Goal: Task Accomplishment & Management: Complete application form

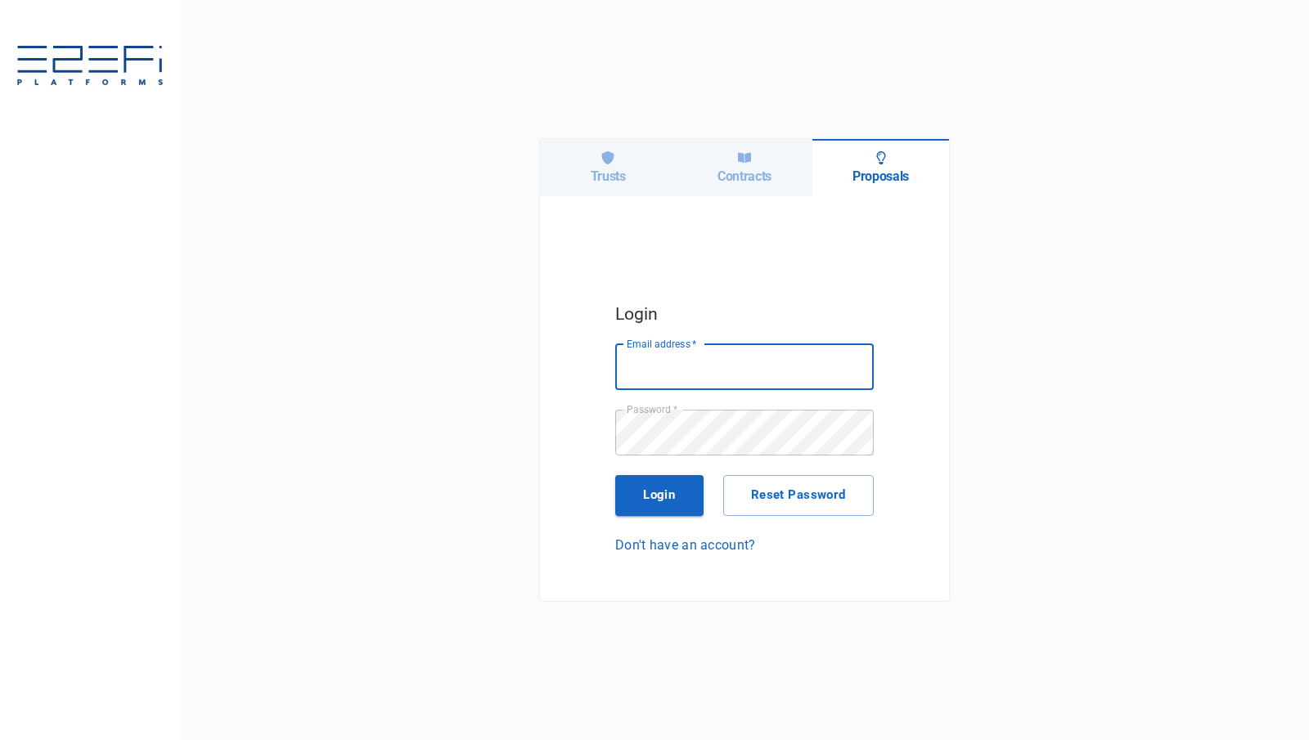
click at [596, 163] on div "Trusts" at bounding box center [608, 167] width 137 height 57
click at [562, 166] on div "Trusts" at bounding box center [608, 167] width 137 height 57
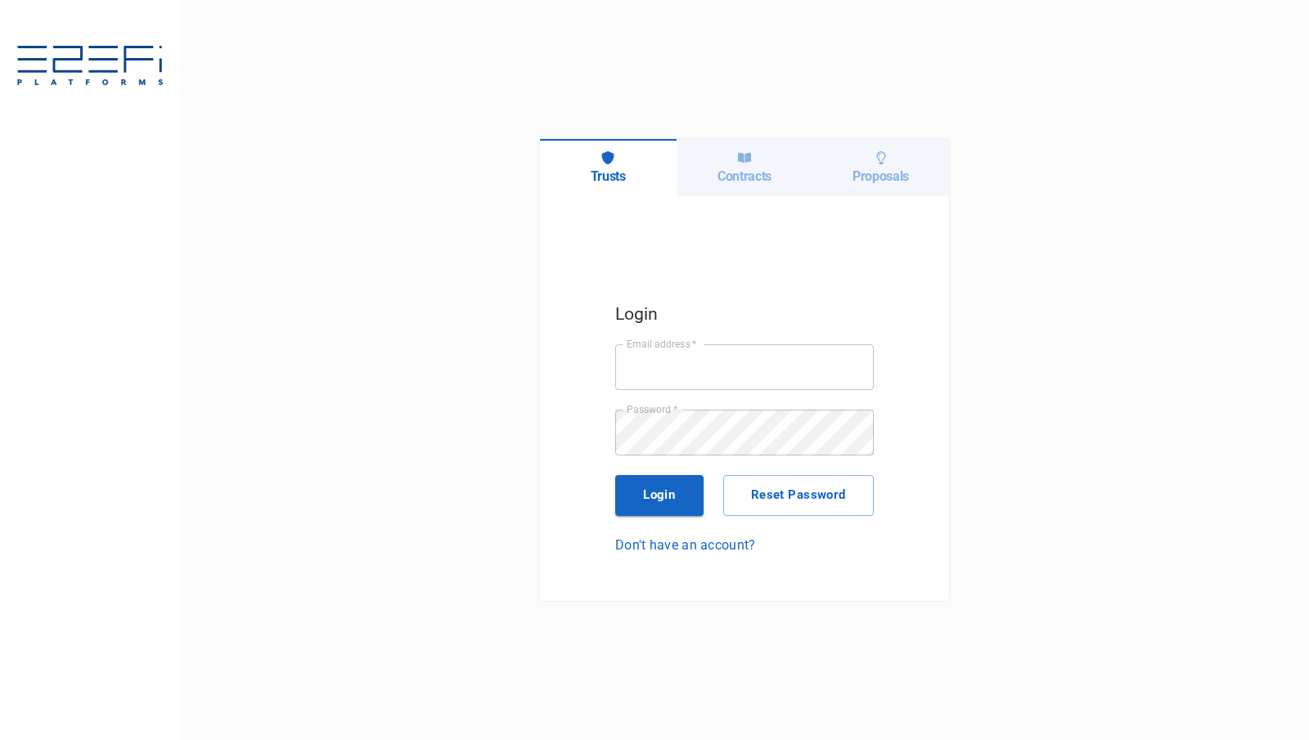
click at [703, 350] on input "Email address   *" at bounding box center [744, 367] width 258 height 46
type input "[PERSON_NAME][EMAIL_ADDRESS][DOMAIN_NAME]"
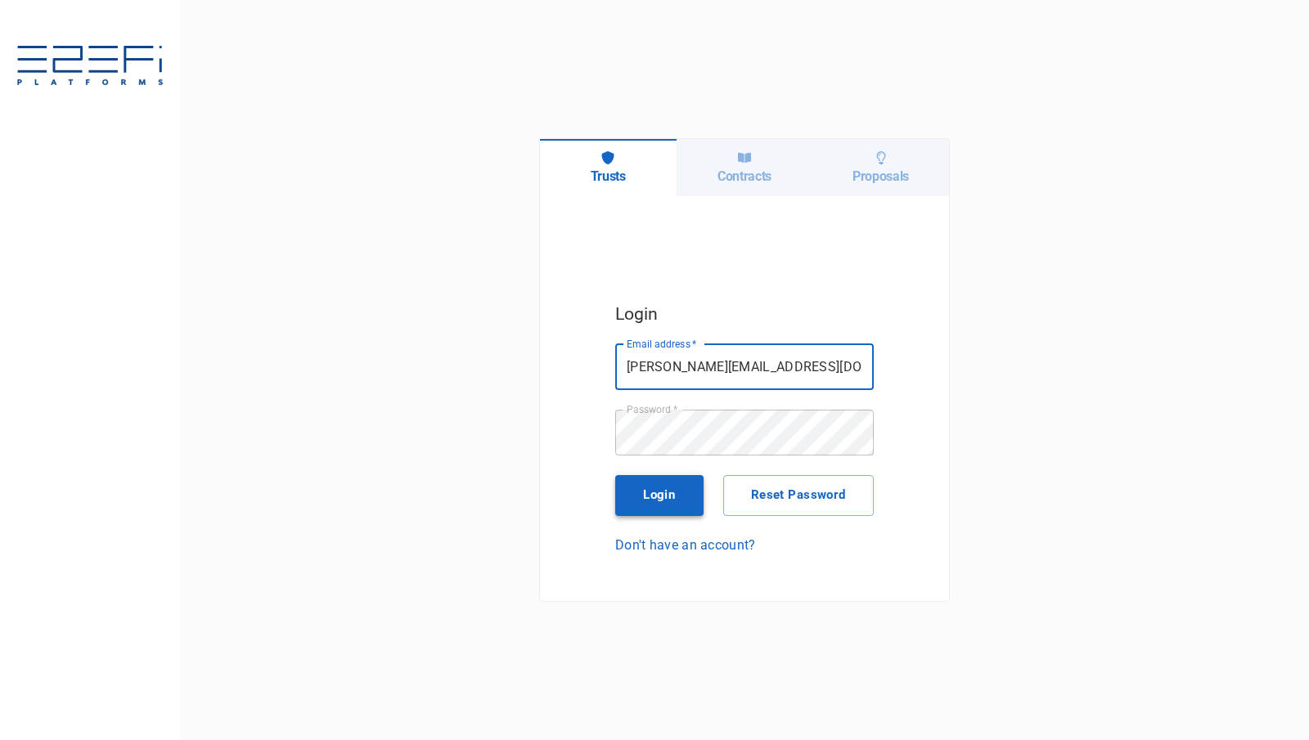
click at [658, 487] on button "Login" at bounding box center [659, 495] width 88 height 41
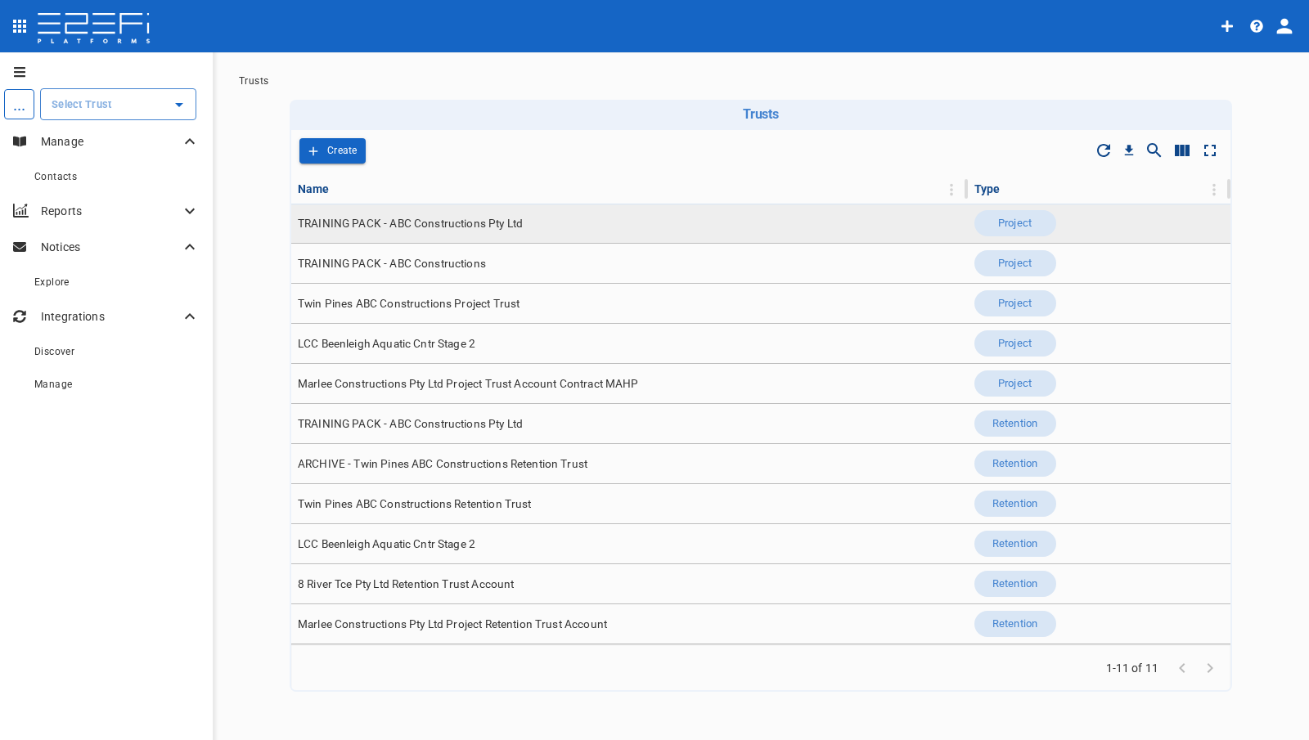
click at [369, 231] on span "TRAINING PACK - ABC Constructions Pty Ltd" at bounding box center [410, 224] width 225 height 16
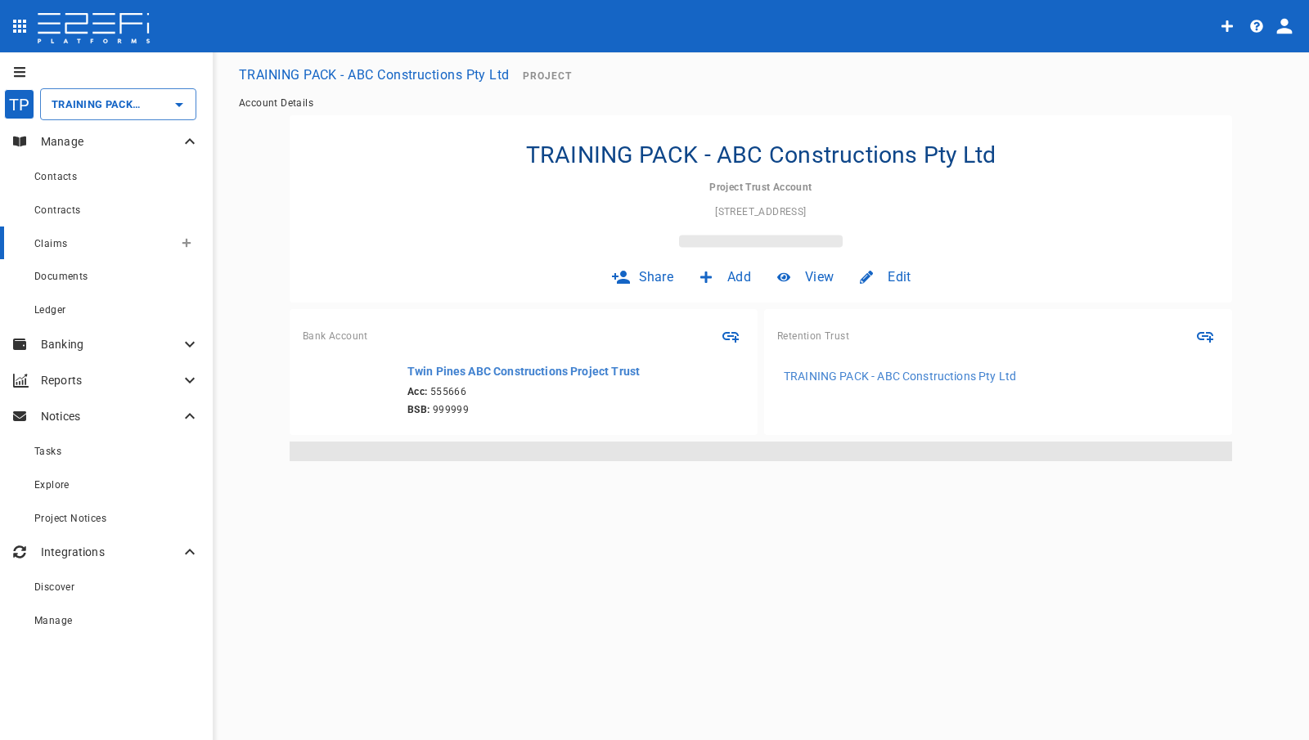
click at [122, 240] on div "Claims" at bounding box center [103, 243] width 139 height 20
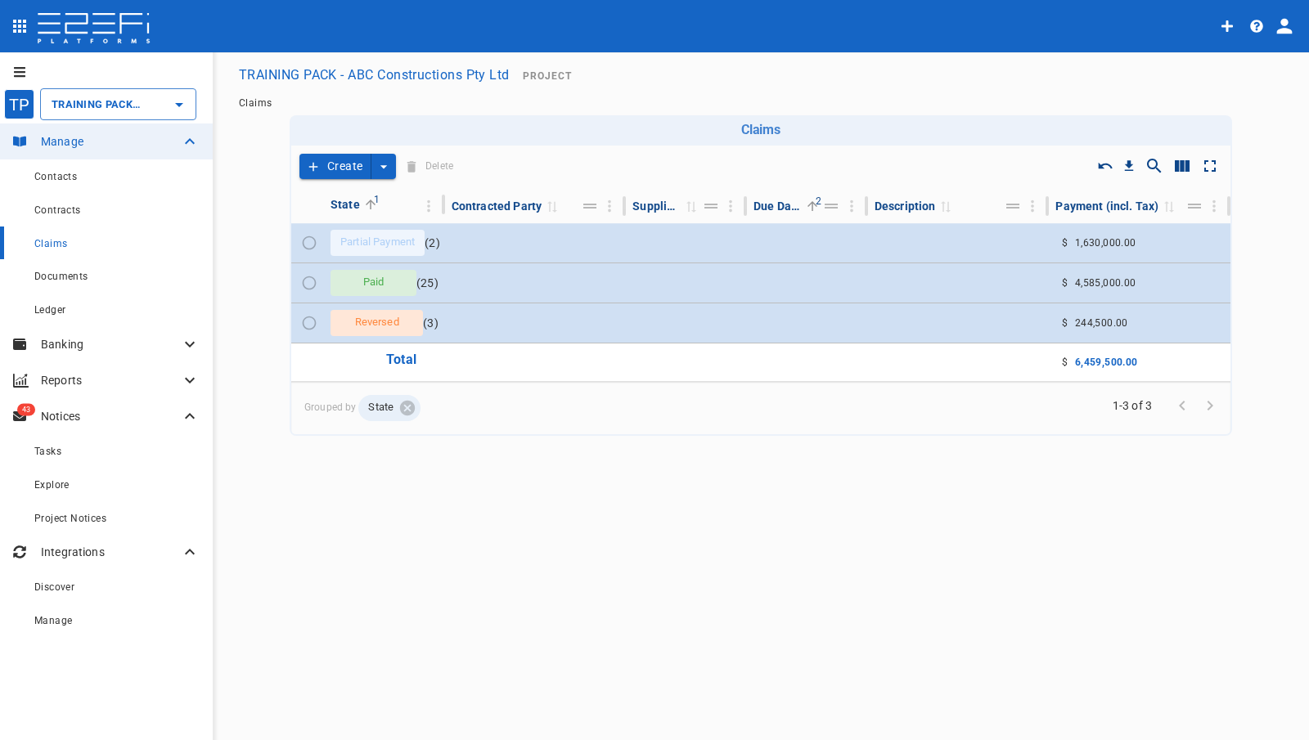
click at [376, 168] on icon "create claim type options" at bounding box center [383, 167] width 16 height 16
click at [369, 222] on span "Self Create" at bounding box center [347, 227] width 70 height 19
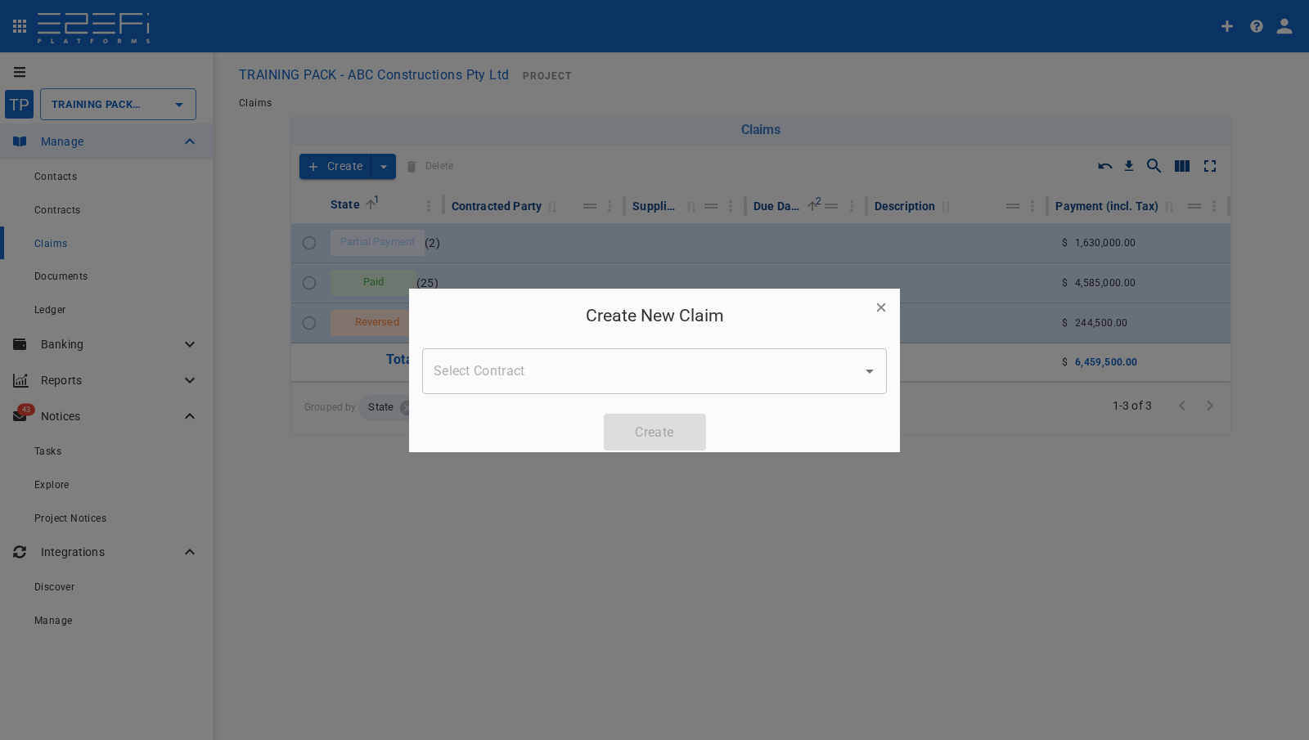
click at [577, 346] on div "Create New Claim Select Contract Select Contract Create" at bounding box center [654, 377] width 491 height 176
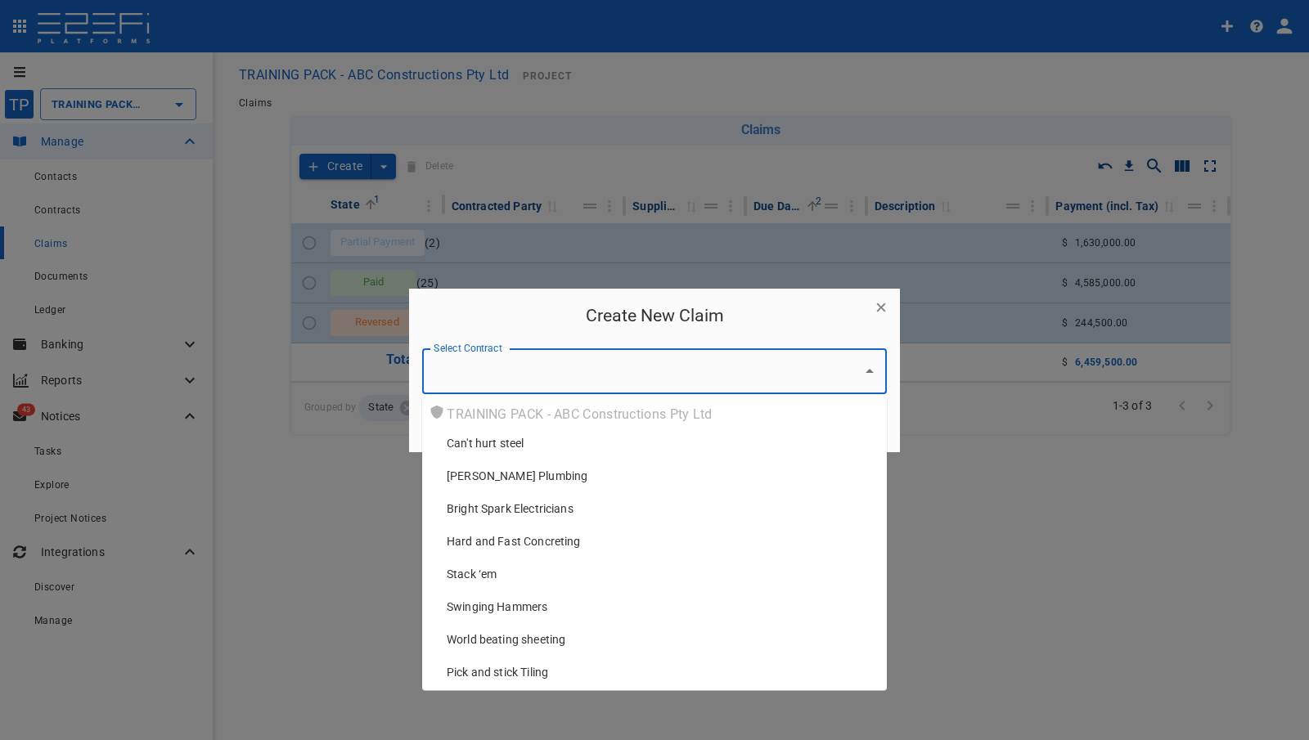
click at [577, 362] on input "Select Contract" at bounding box center [641, 371] width 425 height 31
click at [568, 444] on div "Can't hurt steel" at bounding box center [660, 443] width 427 height 16
type input "Can't hurt steel"
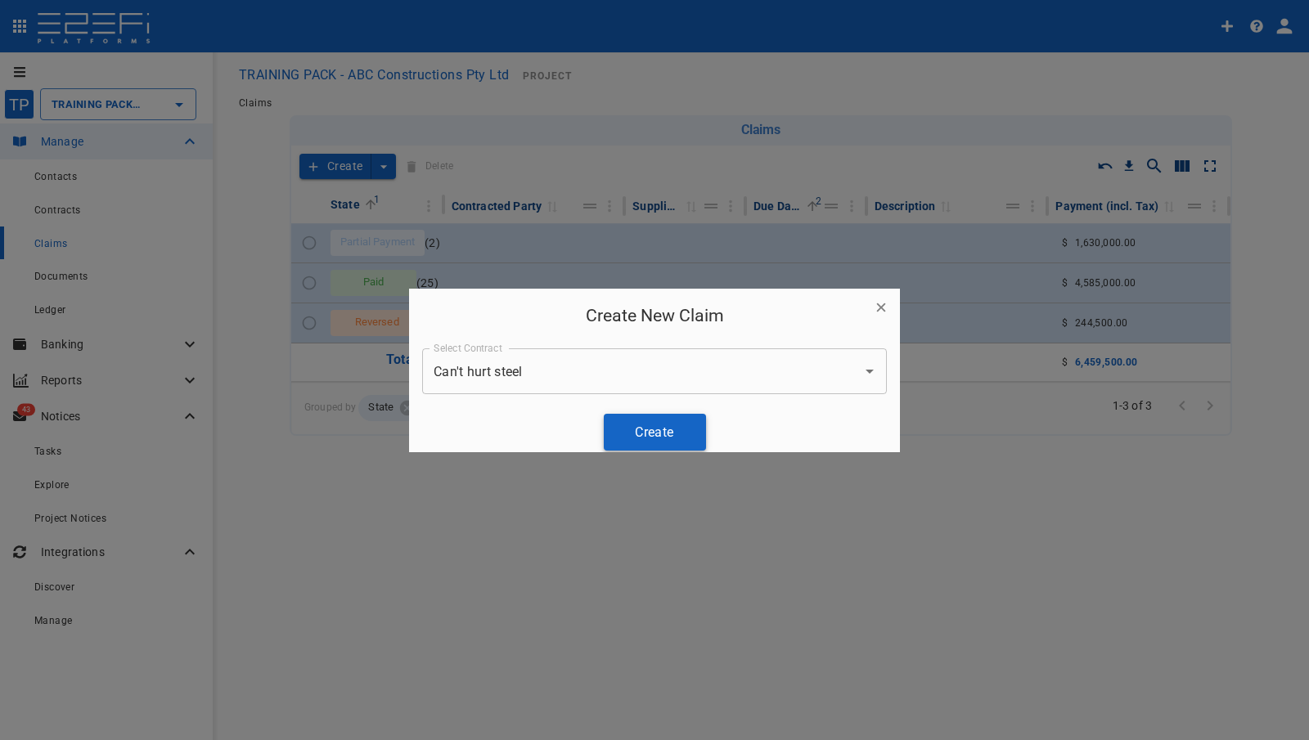
click at [639, 434] on button "Create" at bounding box center [655, 432] width 102 height 37
